Goal: Information Seeking & Learning: Understand process/instructions

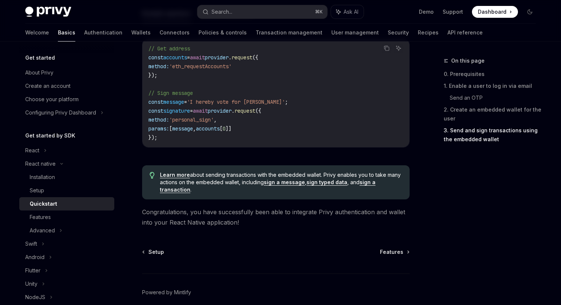
scroll to position [1113, 0]
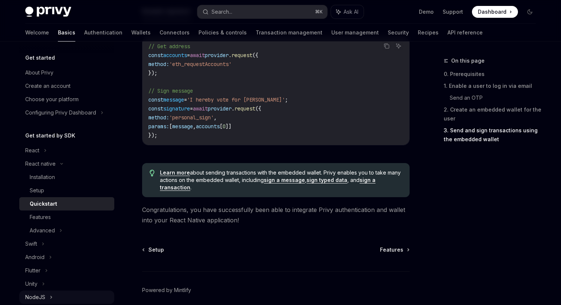
click at [54, 299] on div "NodeJS" at bounding box center [66, 297] width 95 height 13
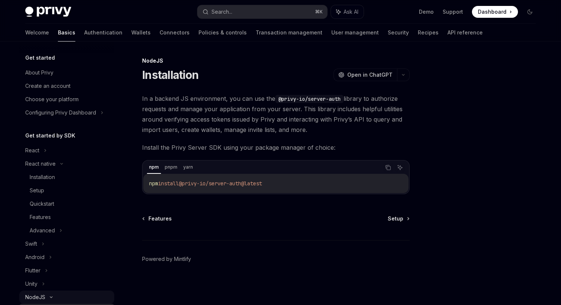
scroll to position [137, 0]
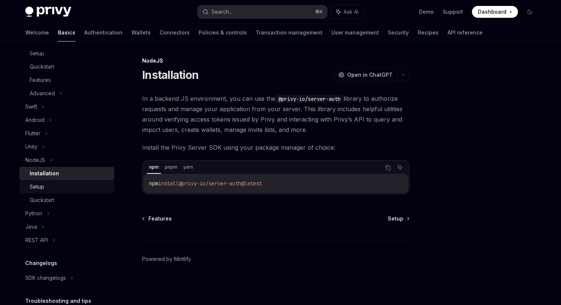
click at [73, 185] on div "Setup" at bounding box center [70, 186] width 80 height 9
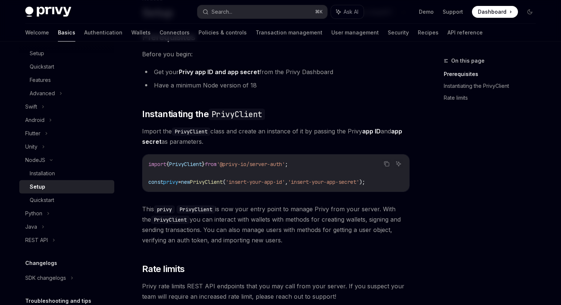
scroll to position [196, 0]
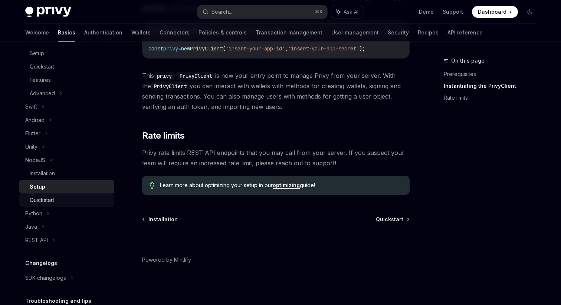
click at [88, 197] on div "Quickstart" at bounding box center [70, 200] width 80 height 9
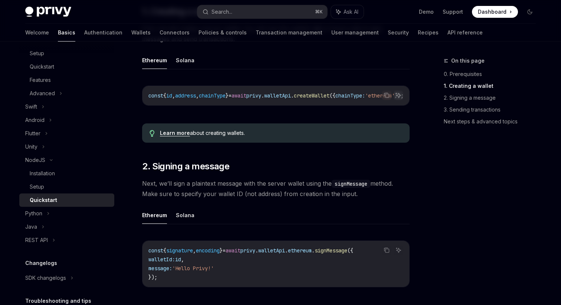
scroll to position [118, 0]
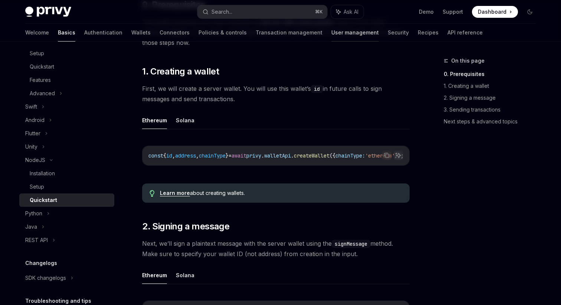
click at [331, 30] on link "User management" at bounding box center [354, 33] width 47 height 18
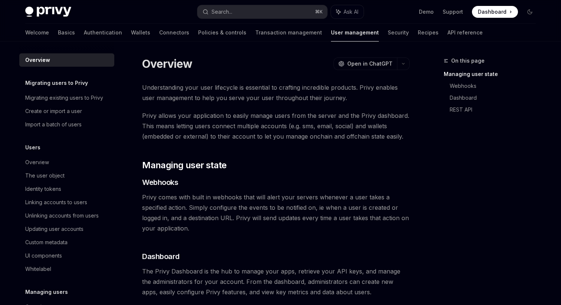
click at [47, 7] on img at bounding box center [48, 12] width 46 height 10
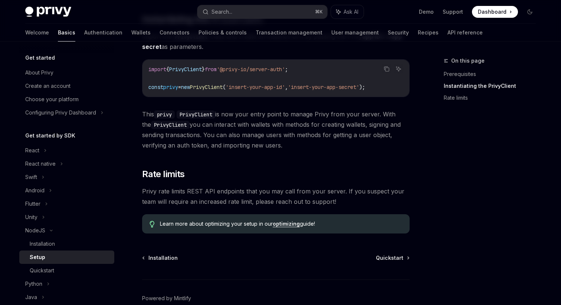
scroll to position [196, 0]
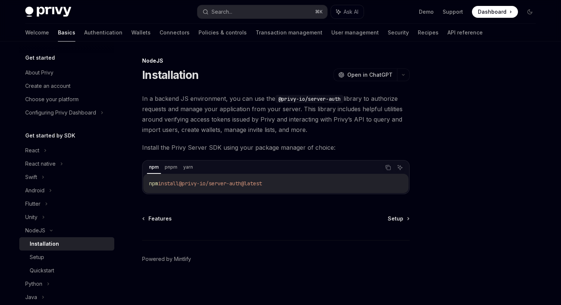
type textarea "*"
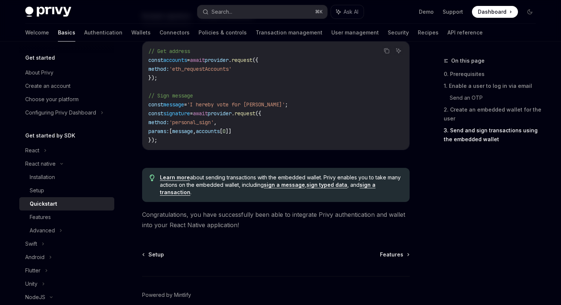
scroll to position [1113, 0]
